Goal: Subscribe to service/newsletter

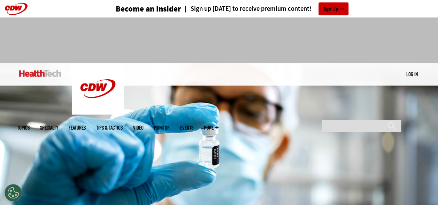
click at [387, 11] on div "Become an Insider Sign up [DATE] to receive premium content! Sign Up" at bounding box center [219, 8] width 405 height 17
click at [387, 11] on div "Become an Insider Sign up today to receive premium content! Sign Up" at bounding box center [219, 8] width 405 height 17
click at [114, 7] on link "Become an Insider" at bounding box center [136, 9] width 92 height 8
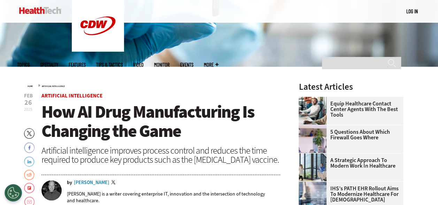
scroll to position [585, 0]
